Goal: Information Seeking & Learning: Understand process/instructions

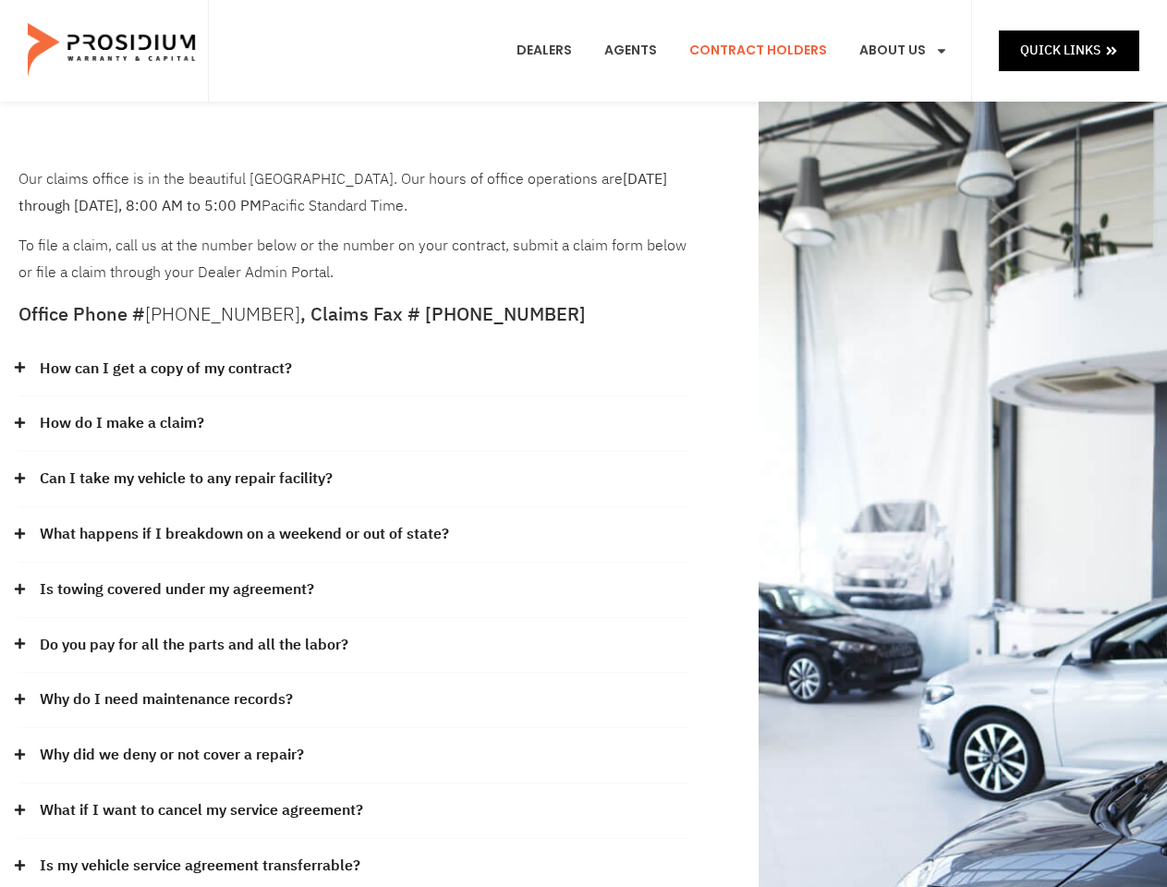
click at [583, 444] on div "How do I make a claim?" at bounding box center [353, 424] width 671 height 55
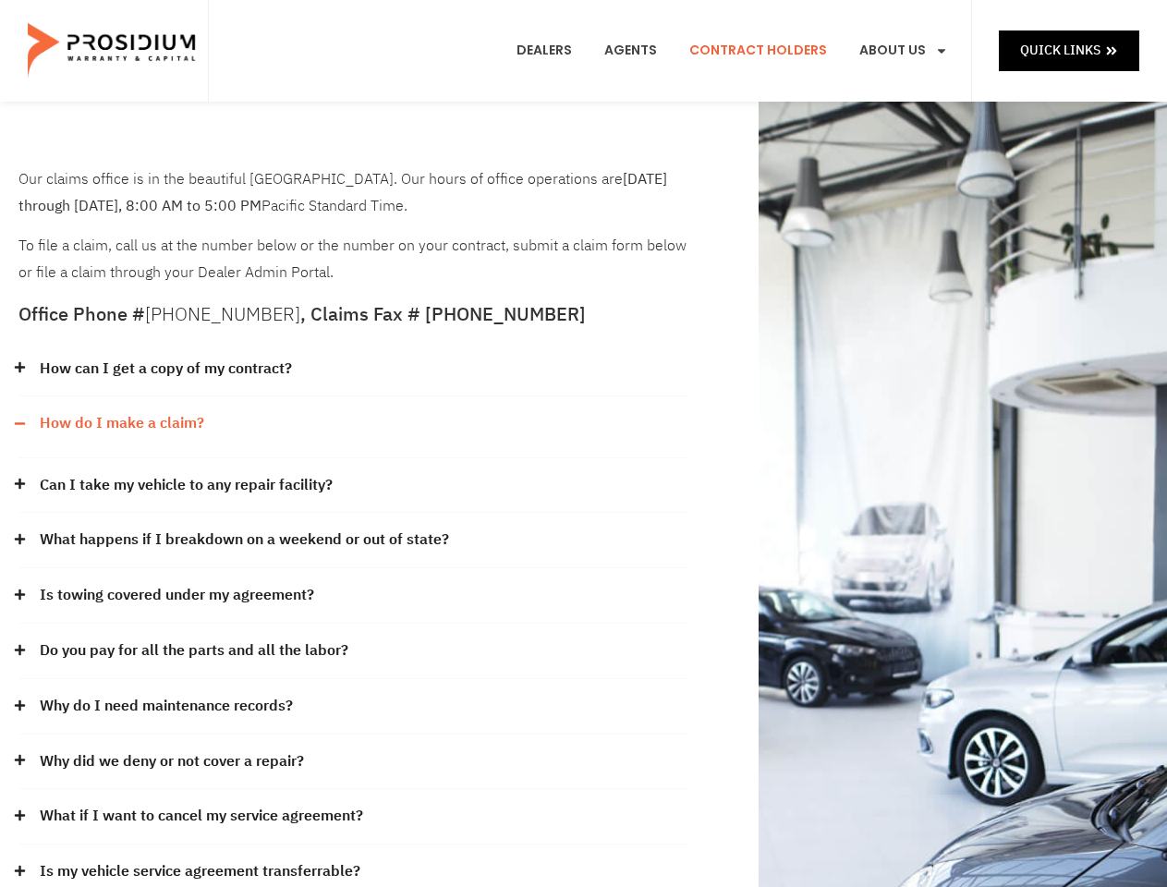
click at [354, 370] on div "How can I get a copy of my contract?" at bounding box center [353, 369] width 671 height 55
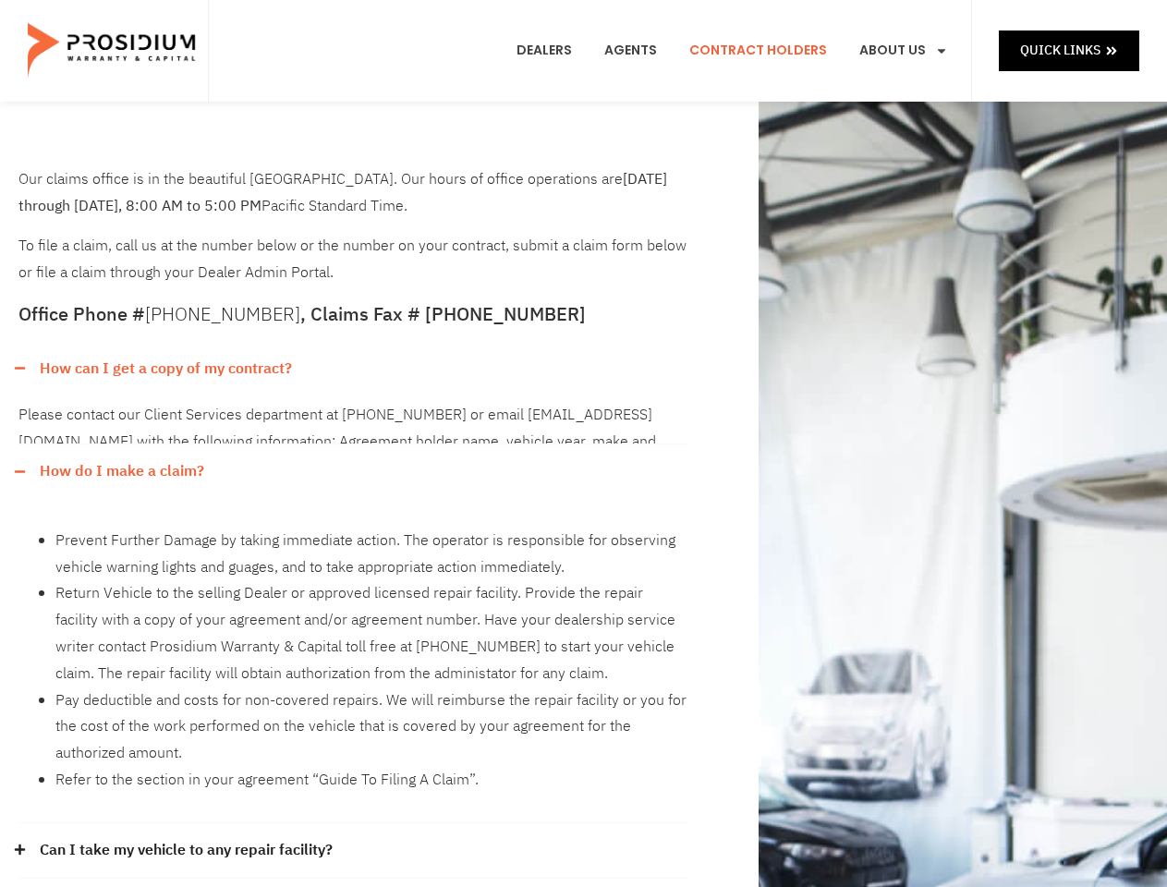
click at [165, 369] on link "How can I get a copy of my contract?" at bounding box center [166, 369] width 252 height 27
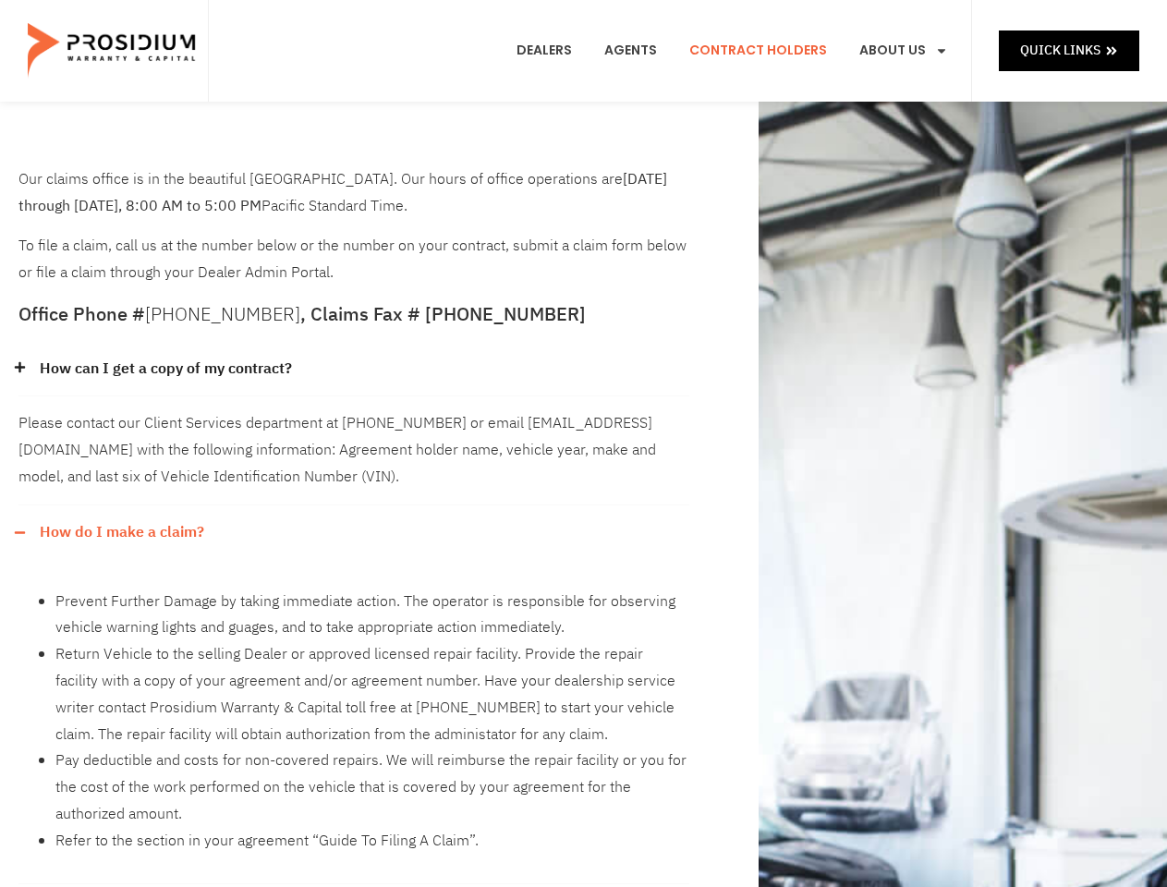
click at [354, 424] on div "Please contact our Client Services department at [PHONE_NUMBER] or email [EMAIL…" at bounding box center [353, 451] width 671 height 108
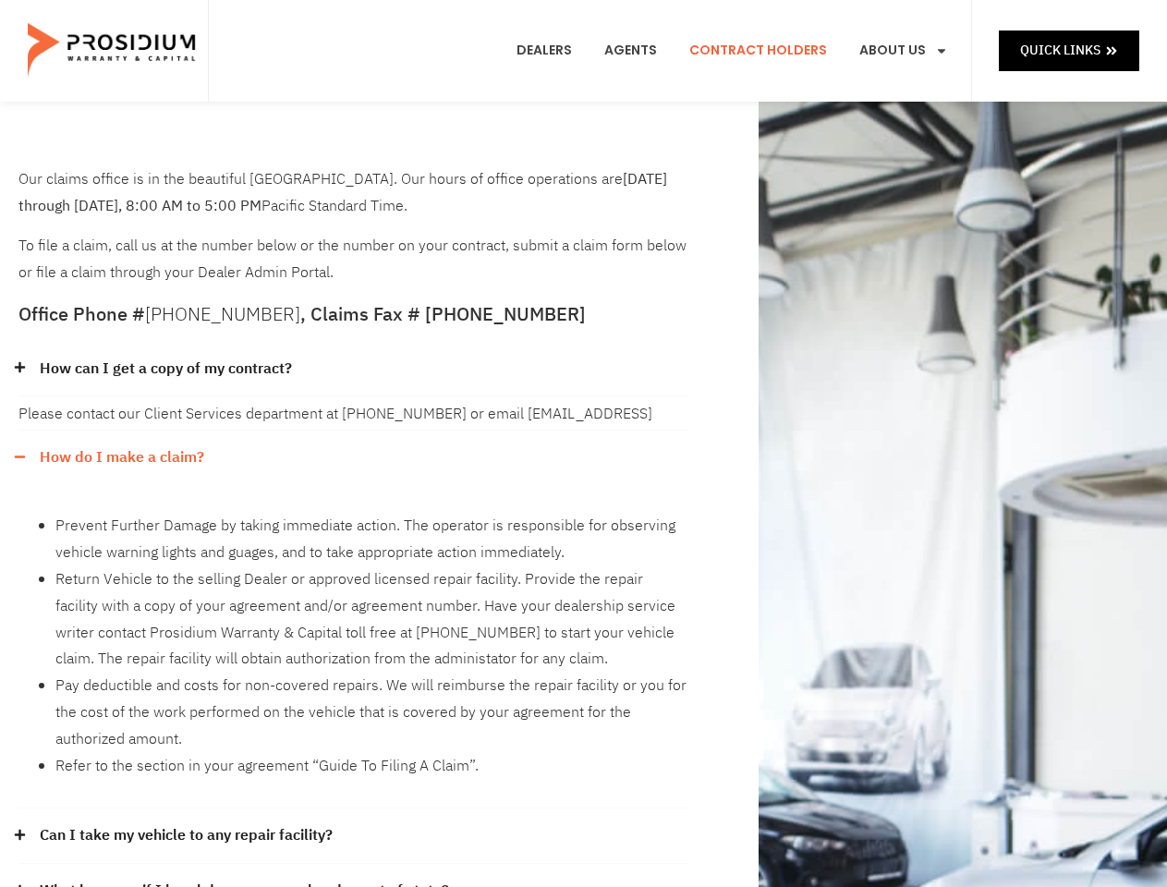
click at [121, 423] on div "Please contact our Client Services department at [PHONE_NUMBER] or email [EMAIL…" at bounding box center [353, 413] width 671 height 33
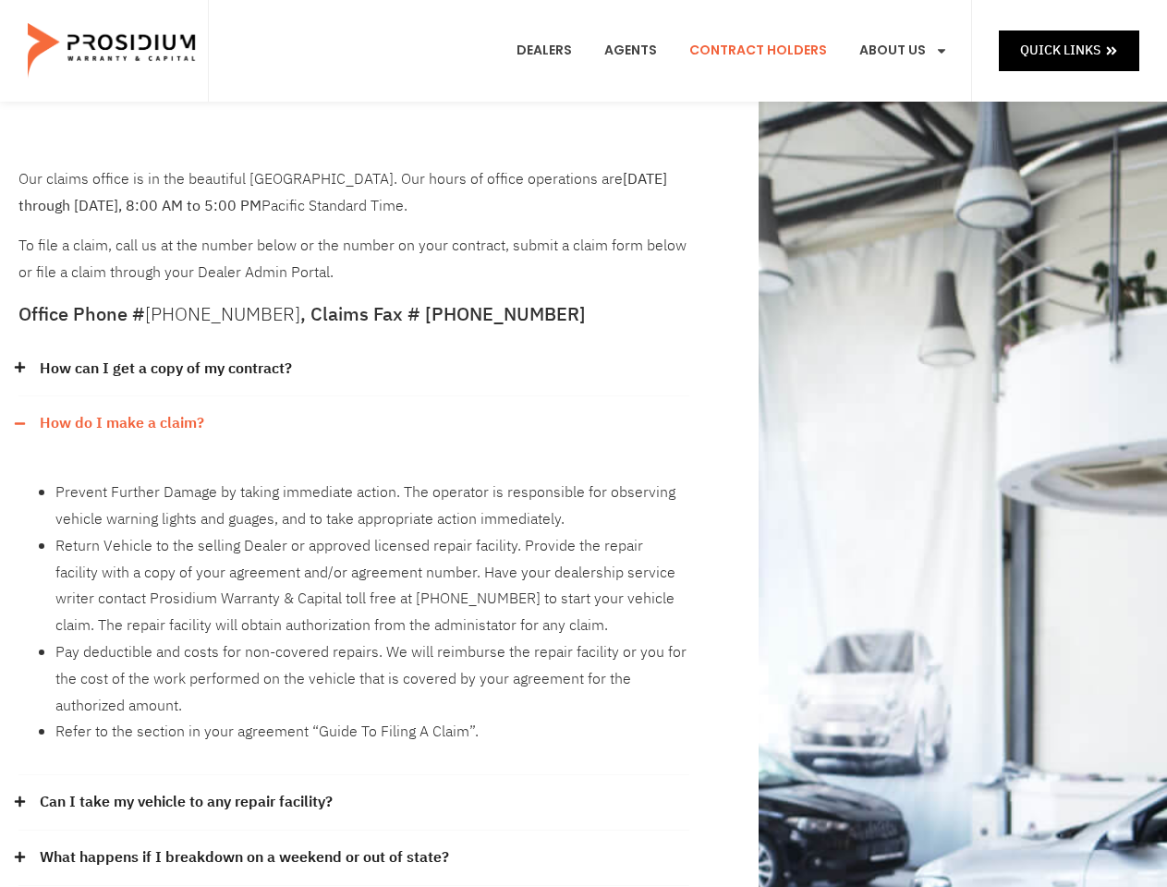
click at [354, 480] on li "Prevent Further Damage by taking immediate action. The operator is responsible …" at bounding box center [372, 507] width 634 height 54
click at [187, 479] on div "Prevent Further Damage by taking immediate action. The operator is responsible …" at bounding box center [353, 613] width 671 height 324
click at [354, 535] on li "Return Vehicle to the selling Dealer or approved licensed repair facility. Prov…" at bounding box center [372, 586] width 634 height 106
click at [242, 534] on li "Return Vehicle to the selling Dealer or approved licensed repair facility. Prov…" at bounding box center [372, 586] width 634 height 106
click at [354, 591] on li "Return Vehicle to the selling Dealer or approved licensed repair facility. Prov…" at bounding box center [372, 586] width 634 height 106
